Goal: Navigation & Orientation: Find specific page/section

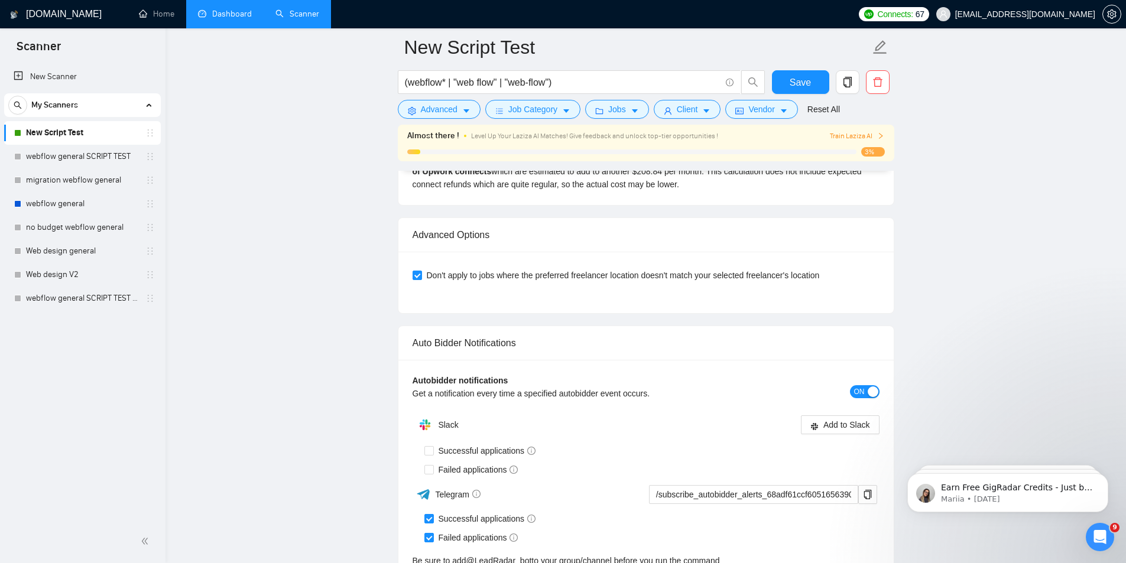
click at [217, 19] on link "Dashboard" at bounding box center [225, 14] width 54 height 10
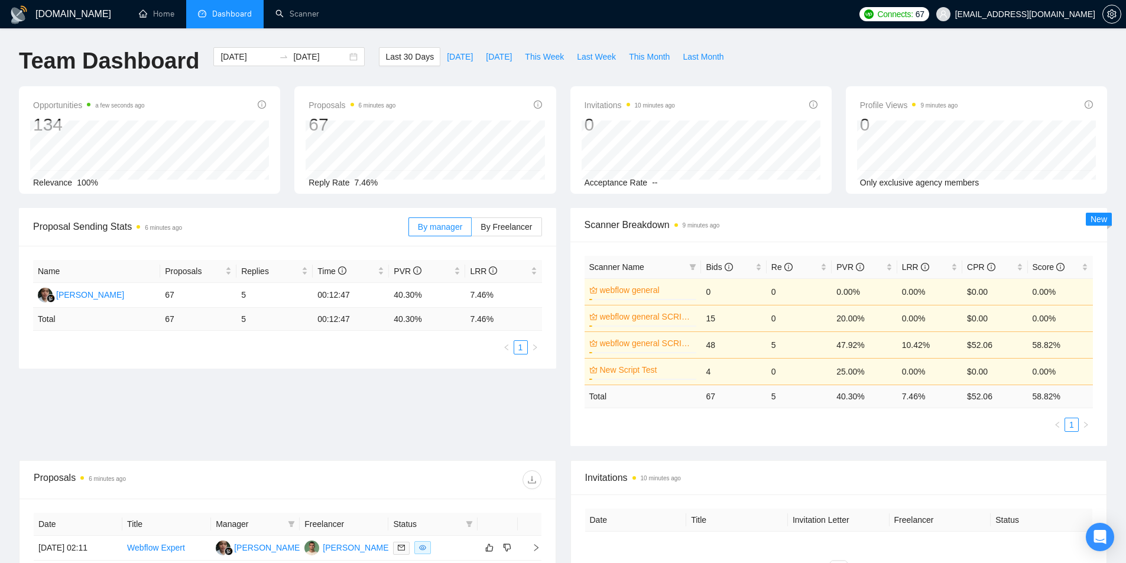
click at [1100, 215] on span "New" at bounding box center [1099, 219] width 17 height 9
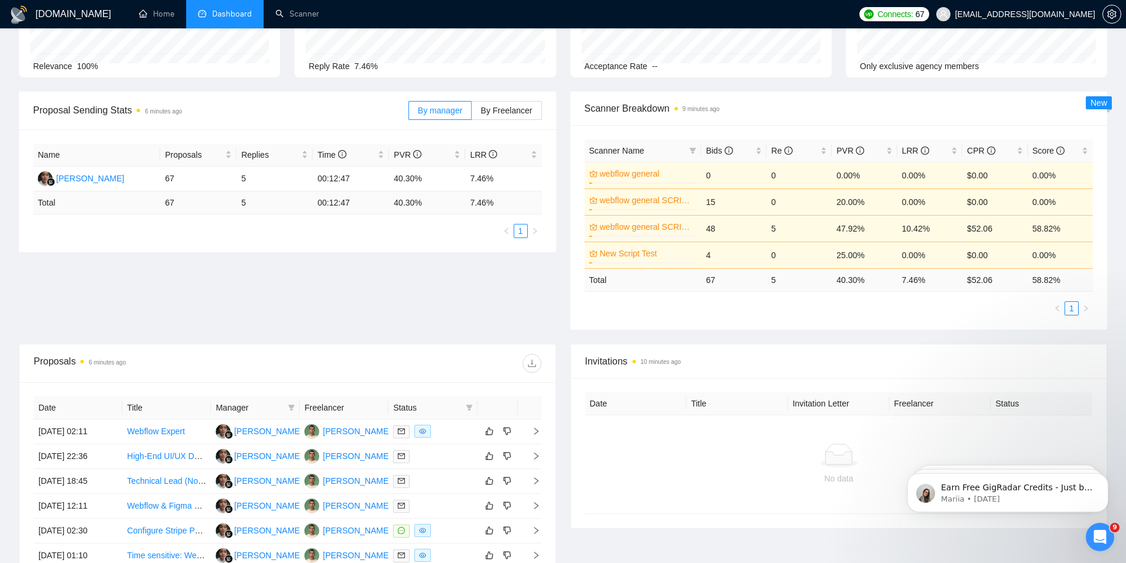
scroll to position [197, 0]
